Goal: Navigation & Orientation: Find specific page/section

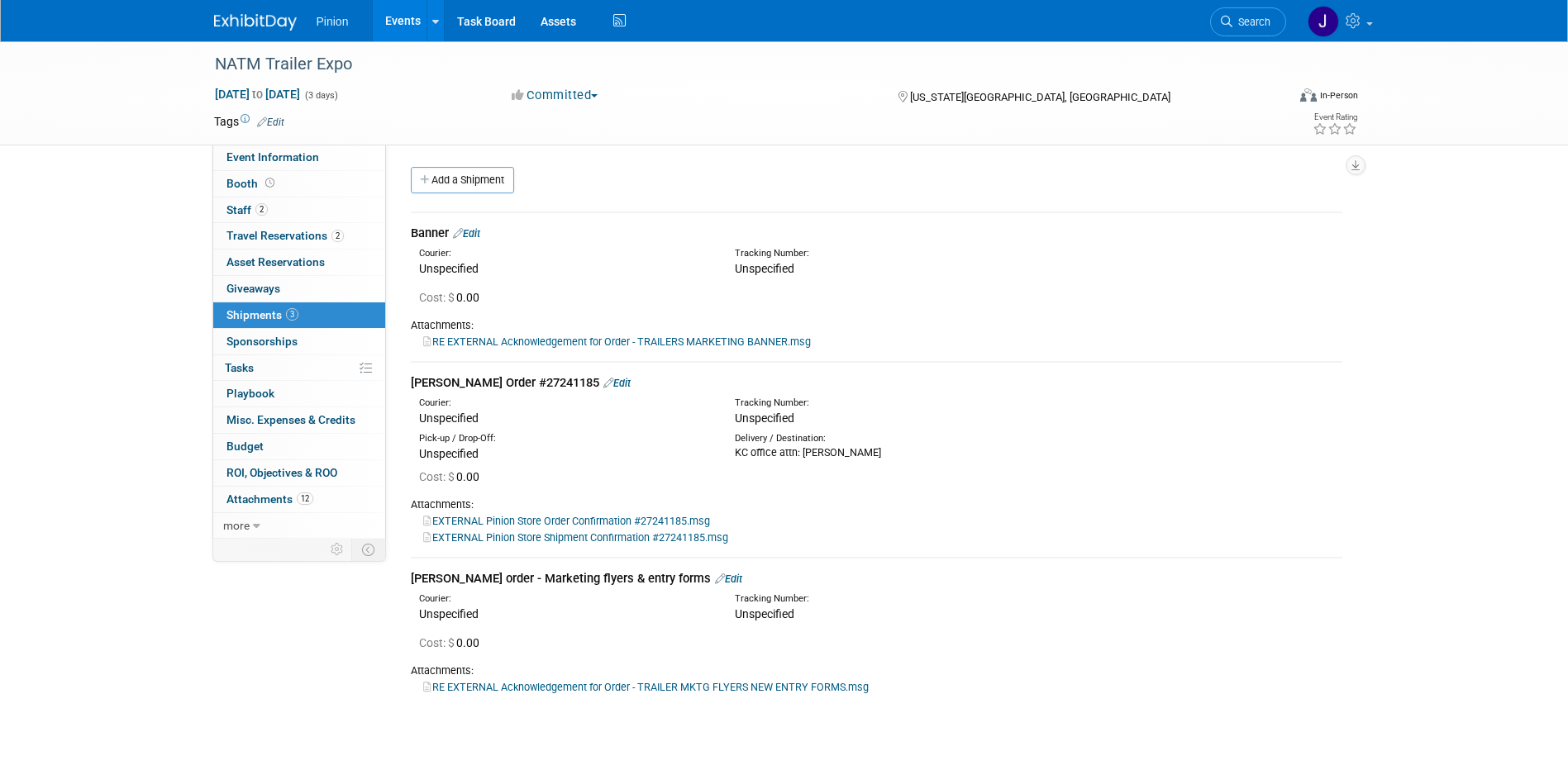
click at [241, 20] on img at bounding box center [255, 22] width 82 height 16
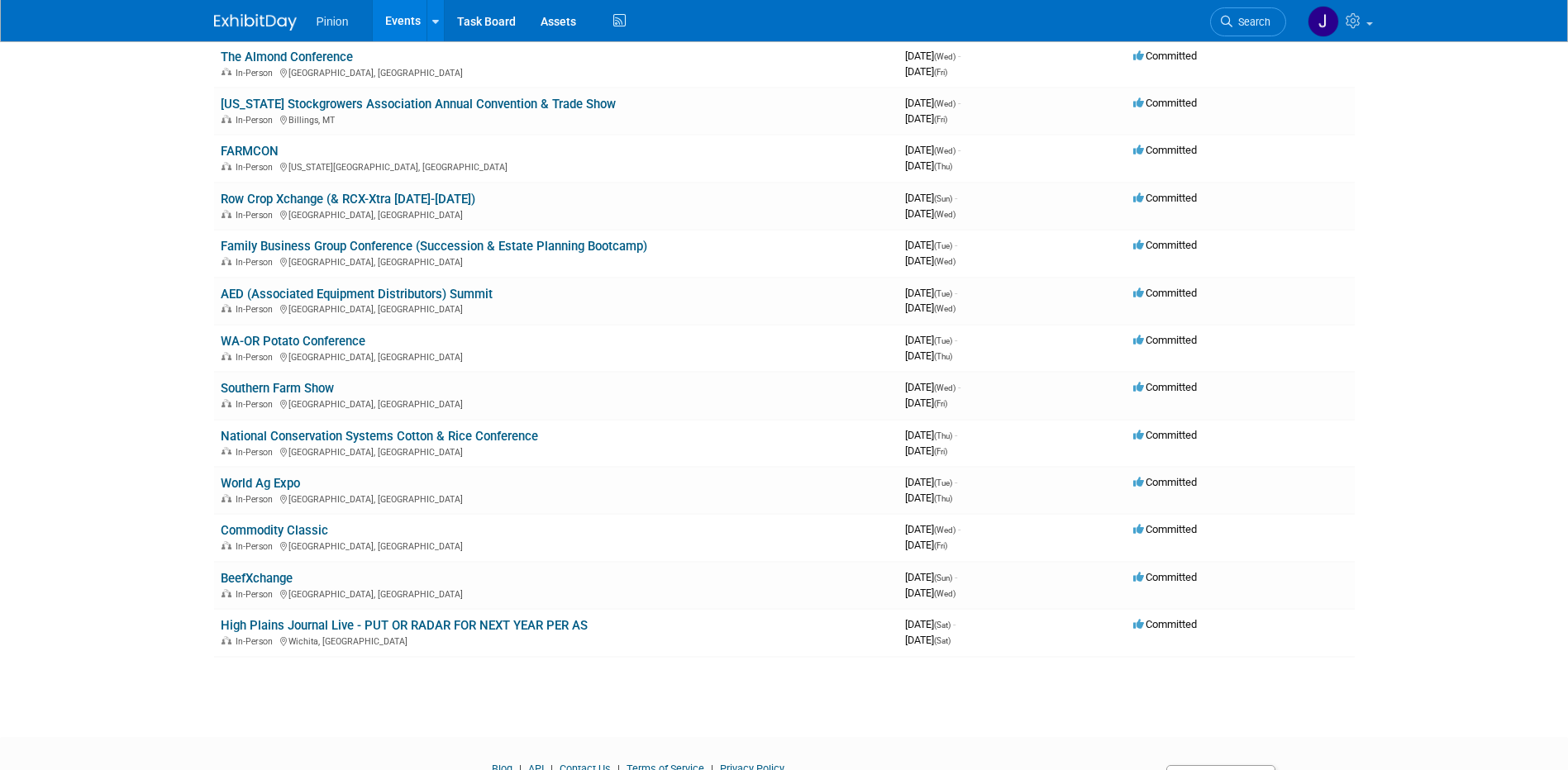
scroll to position [1136, 0]
click at [371, 438] on link "National Conservation Systems Cotton & Rice Conference" at bounding box center [379, 434] width 318 height 15
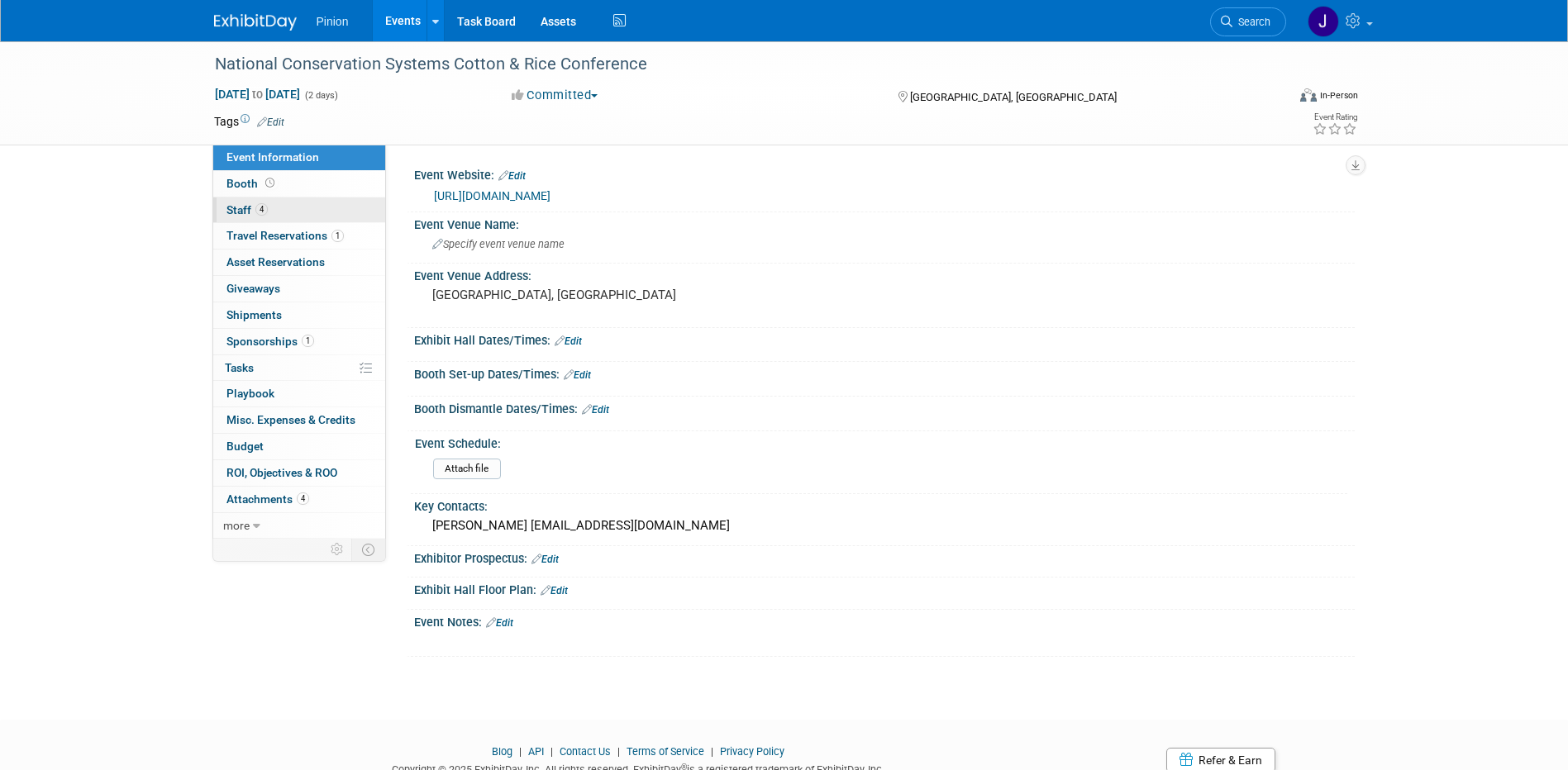
click at [258, 206] on span "4" at bounding box center [261, 209] width 12 height 12
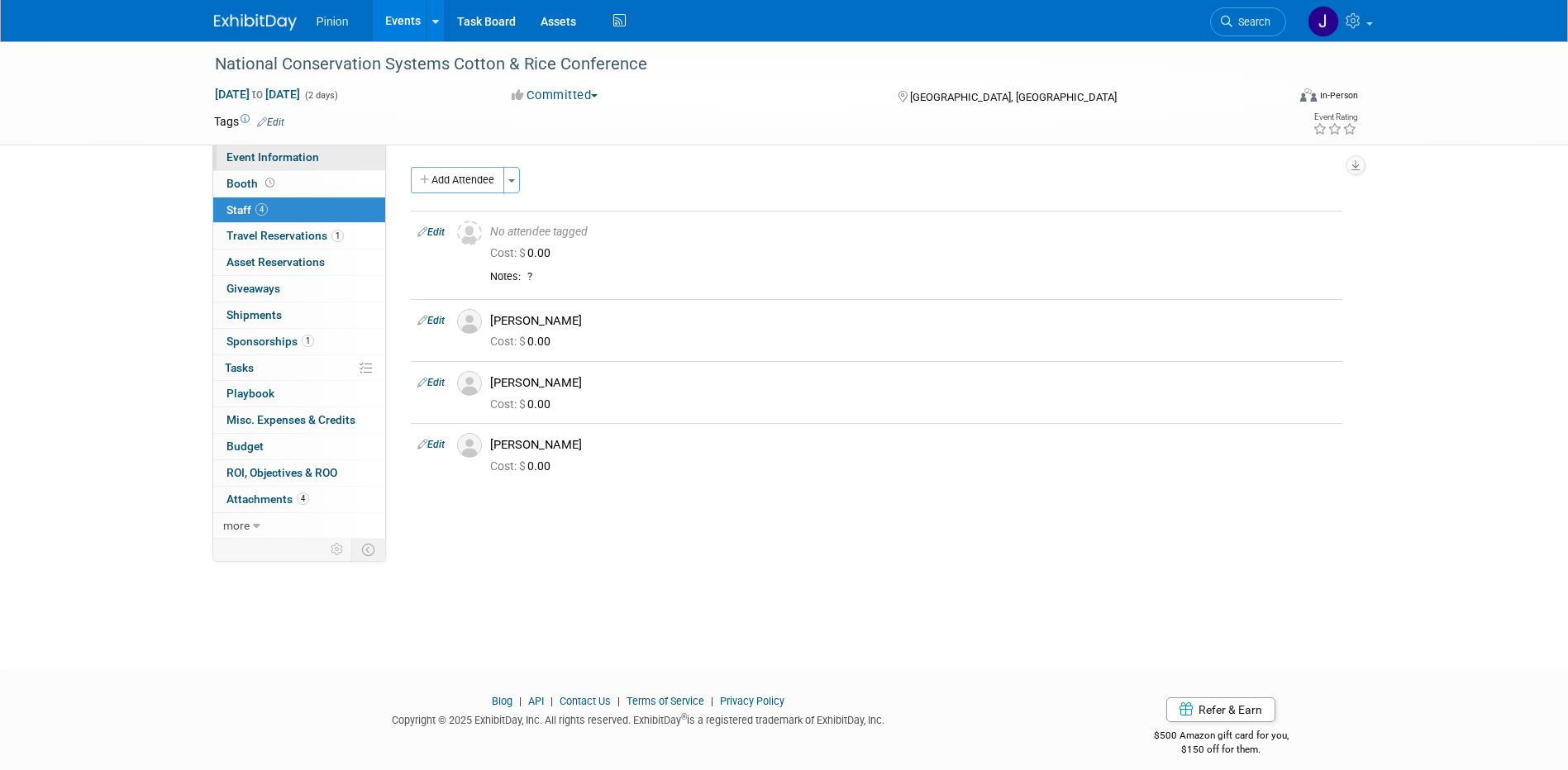
click at [275, 158] on span "Event Information" at bounding box center [273, 156] width 93 height 13
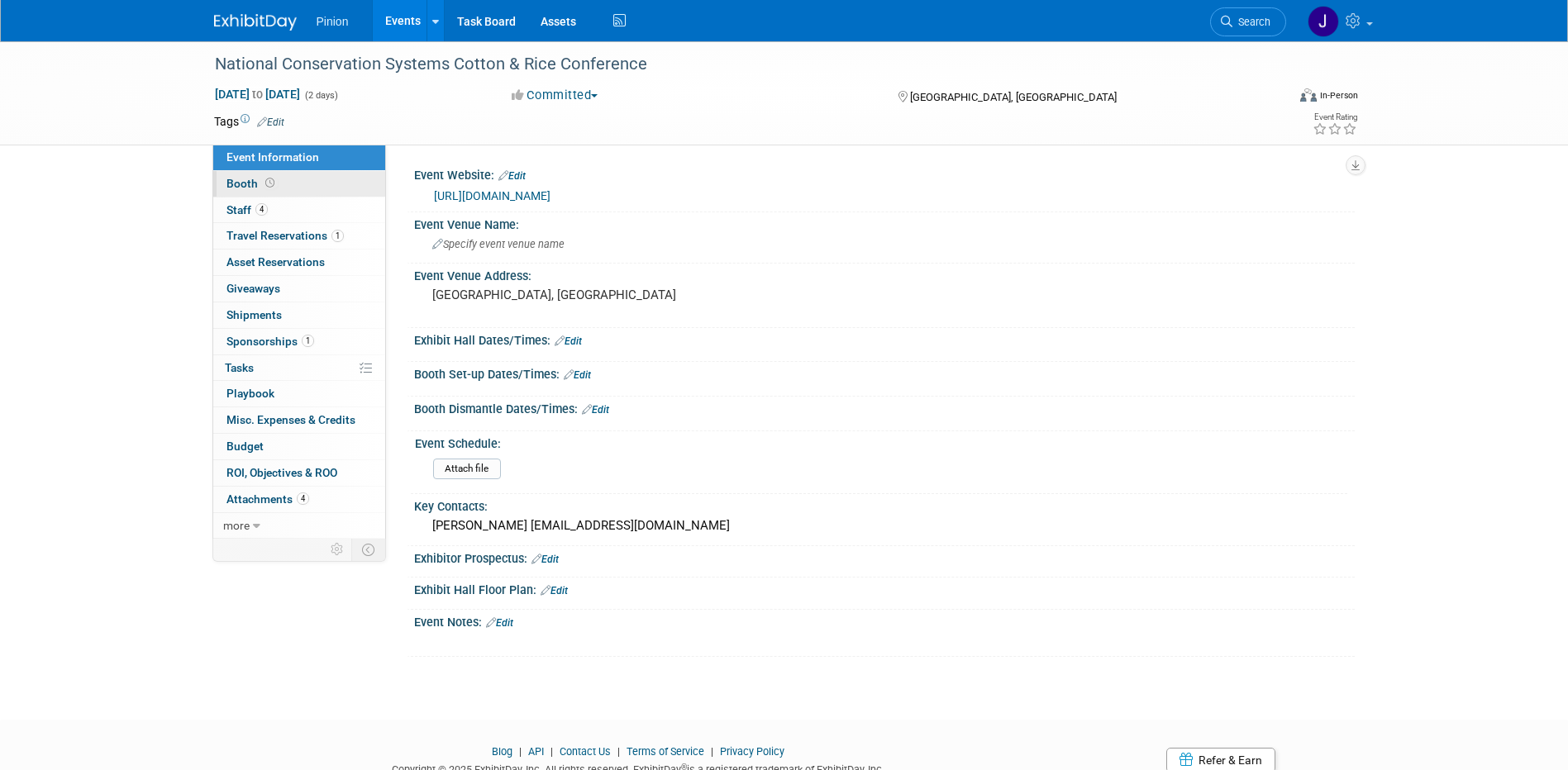
click at [261, 180] on span "Booth" at bounding box center [252, 183] width 51 height 13
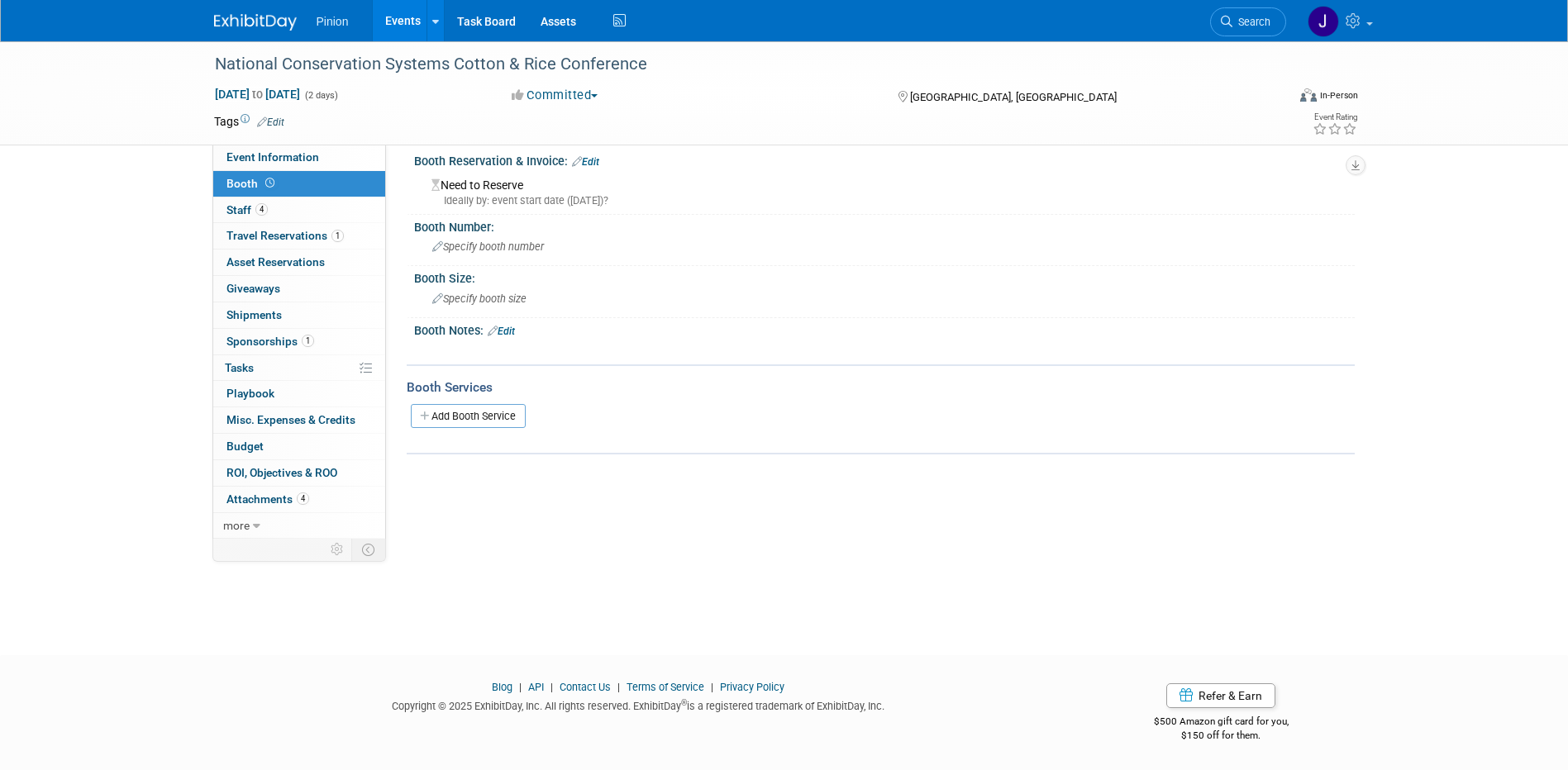
scroll to position [15, 0]
click at [271, 20] on img at bounding box center [255, 22] width 82 height 16
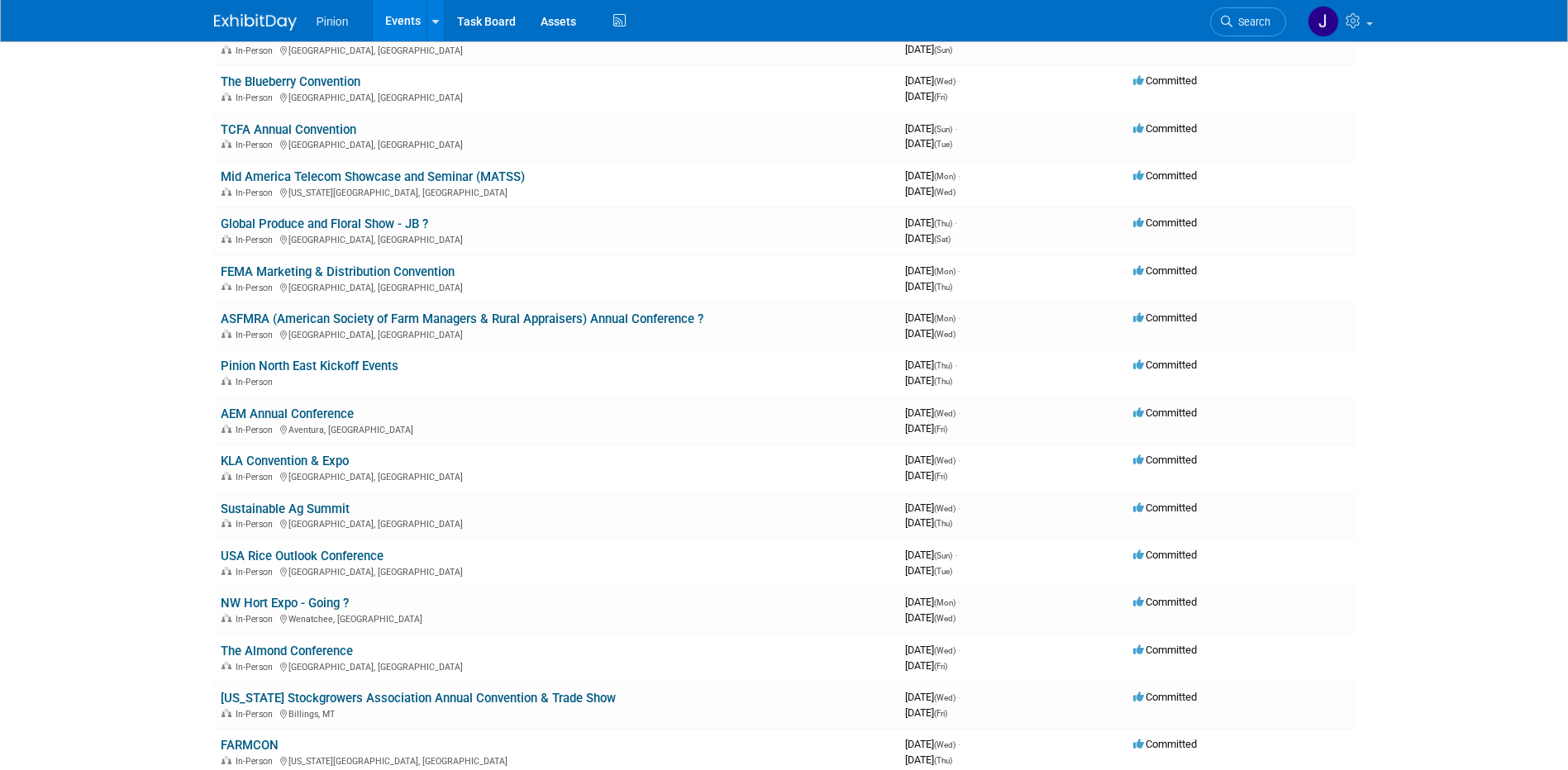
scroll to position [550, 0]
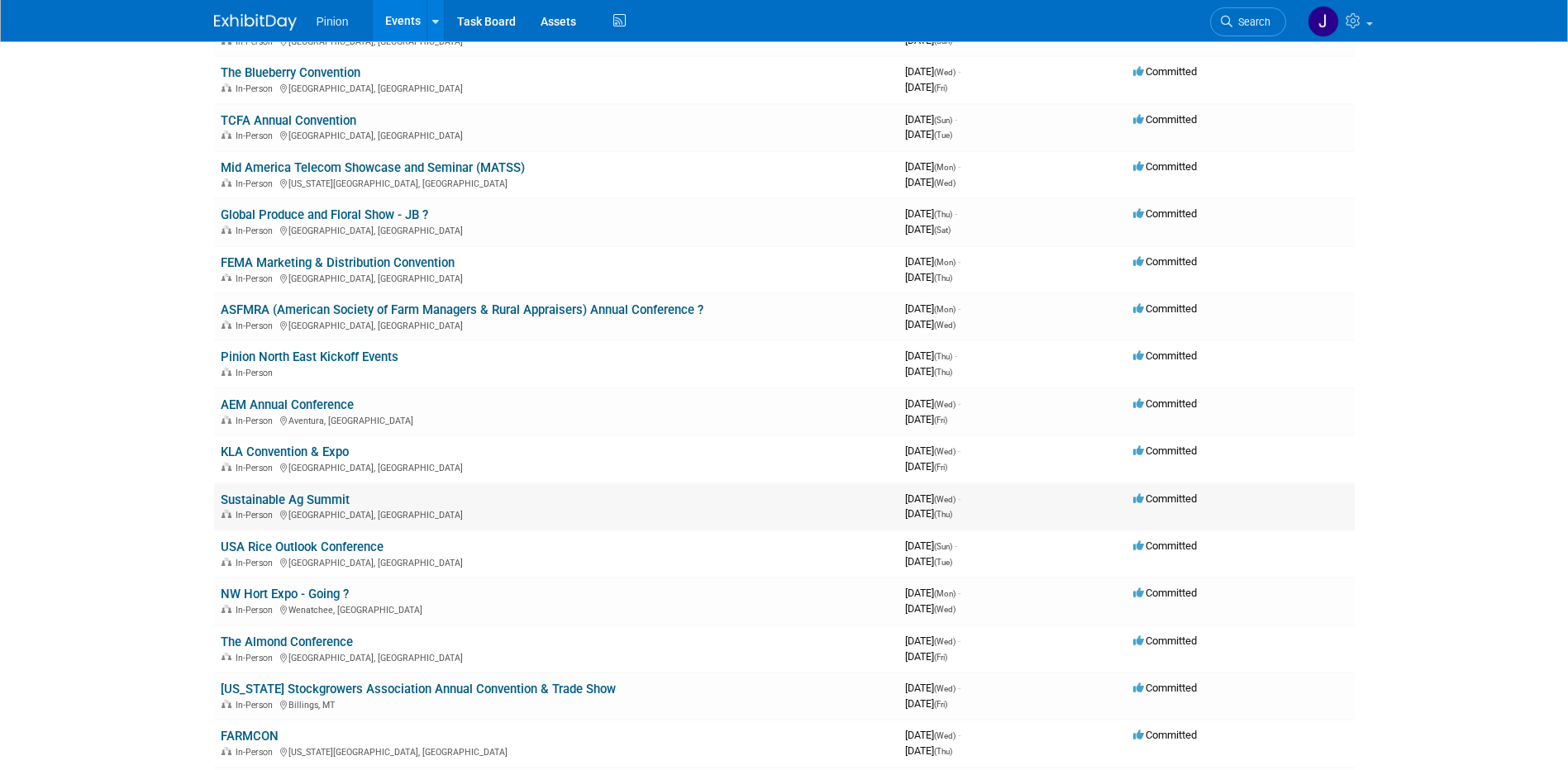
click at [301, 497] on link "Sustainable Ag Summit" at bounding box center [285, 499] width 129 height 15
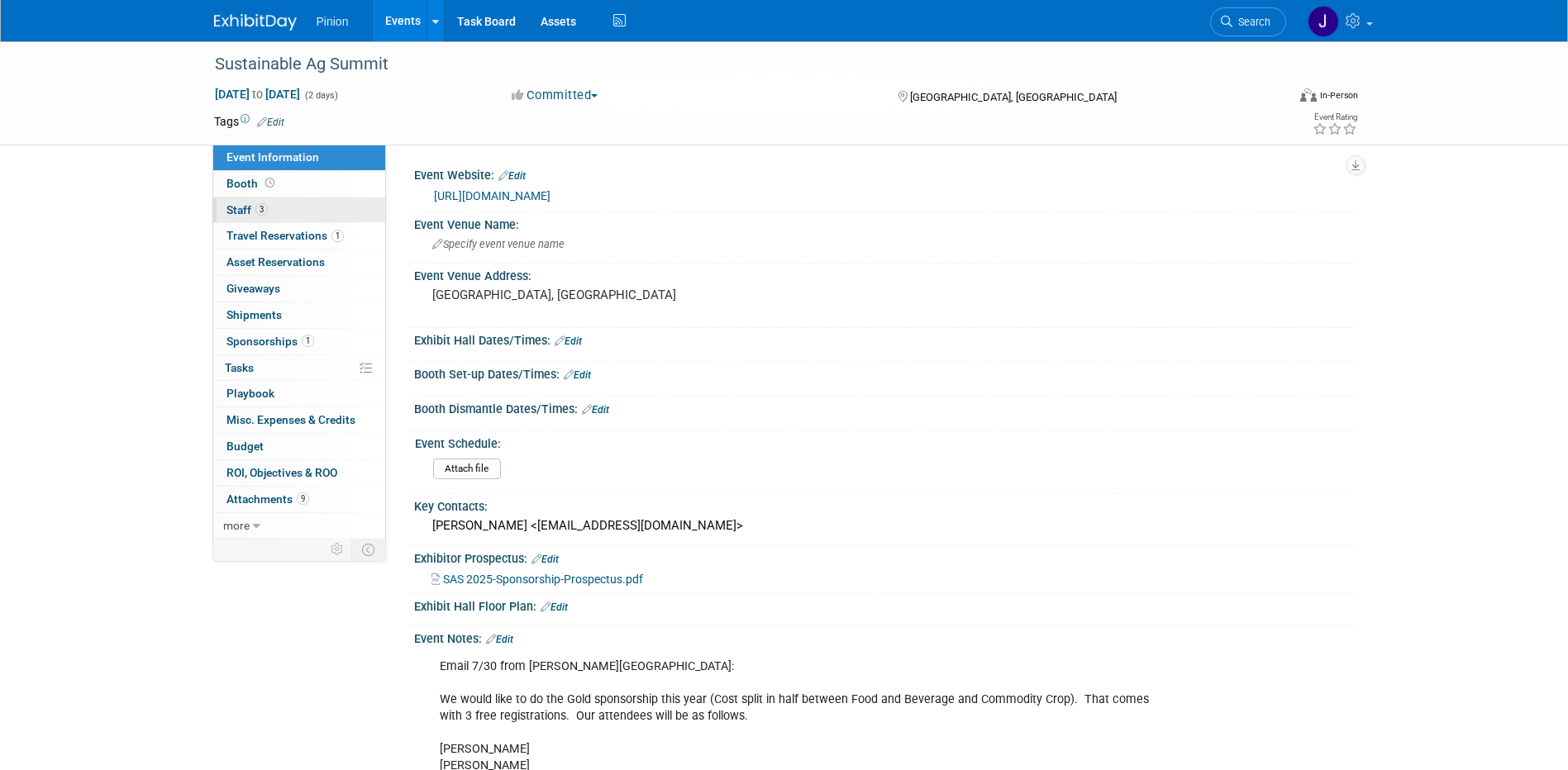
click at [253, 209] on span "Staff 3" at bounding box center [247, 209] width 42 height 13
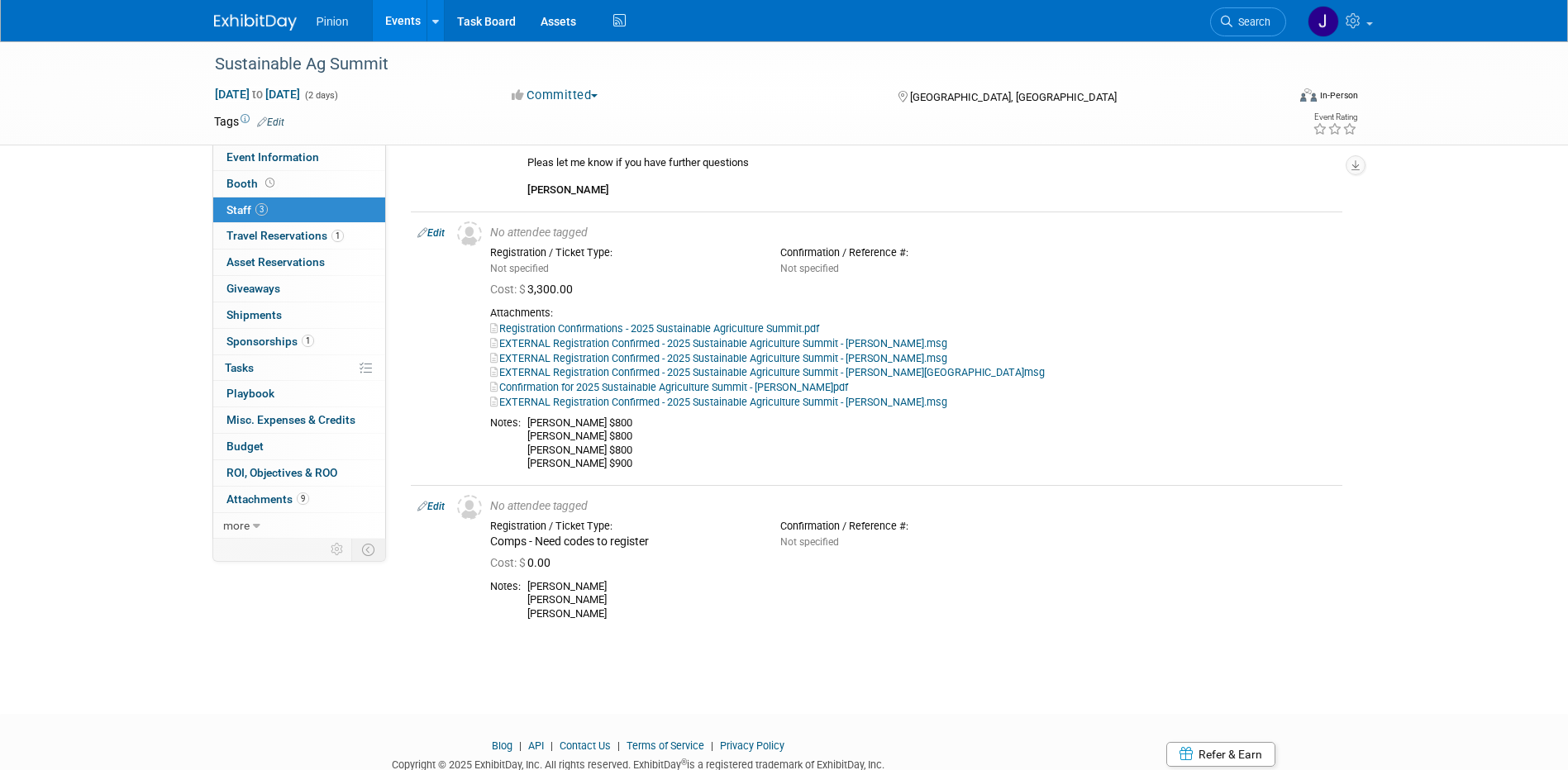
scroll to position [235, 0]
drag, startPoint x: 581, startPoint y: 635, endPoint x: 526, endPoint y: 439, distance: 203.6
click at [526, 439] on tbody "Edit No attendee tagged Cost: $ 0.00" at bounding box center [876, 305] width 932 height 661
drag, startPoint x: 526, startPoint y: 439, endPoint x: 537, endPoint y: 444, distance: 12.1
copy tbody "[PERSON_NAME] $800 [PERSON_NAME] $800 [PERSON_NAME] $800 [PERSON_NAME] $900 Edi…"
